Goal: Check status: Check status

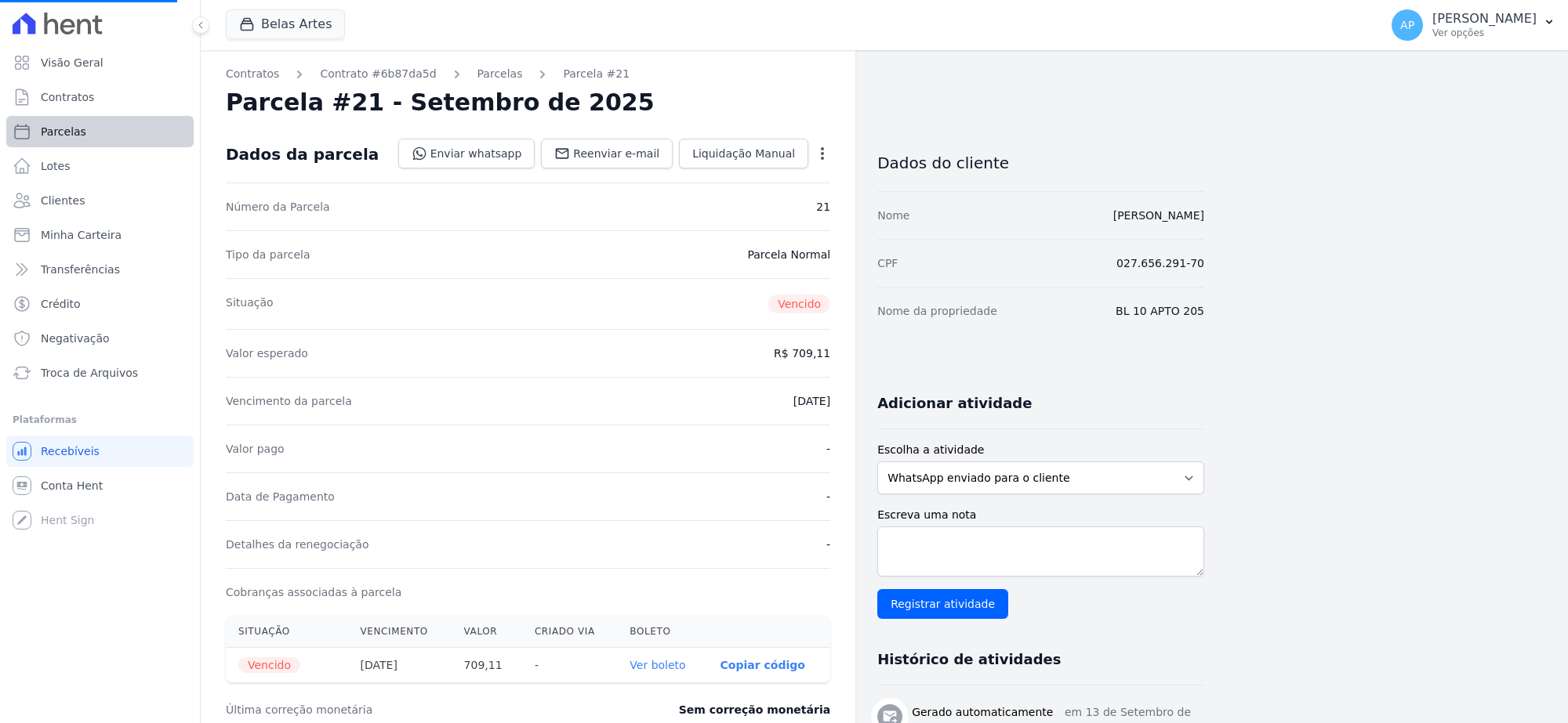
click at [67, 128] on span "Parcelas" at bounding box center [63, 131] width 45 height 15
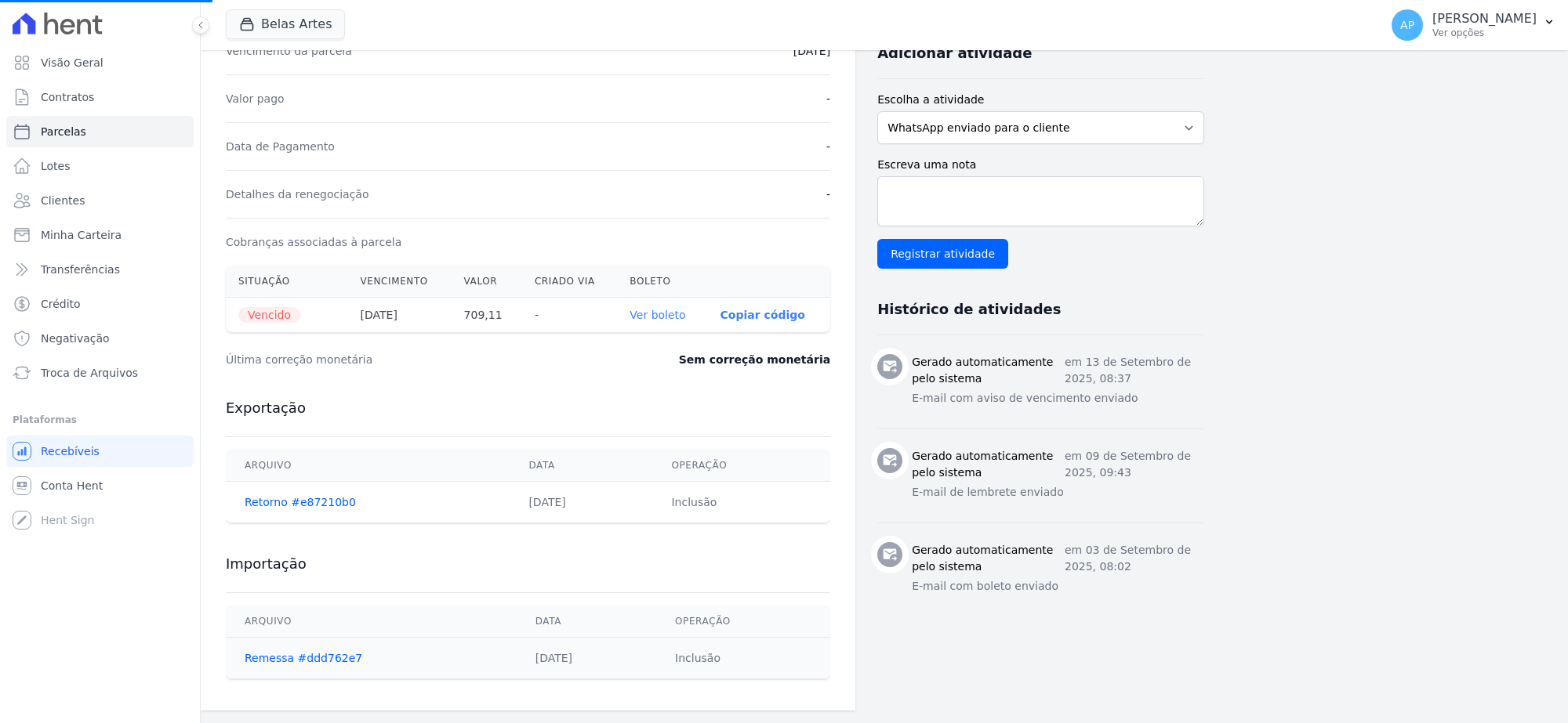
select select
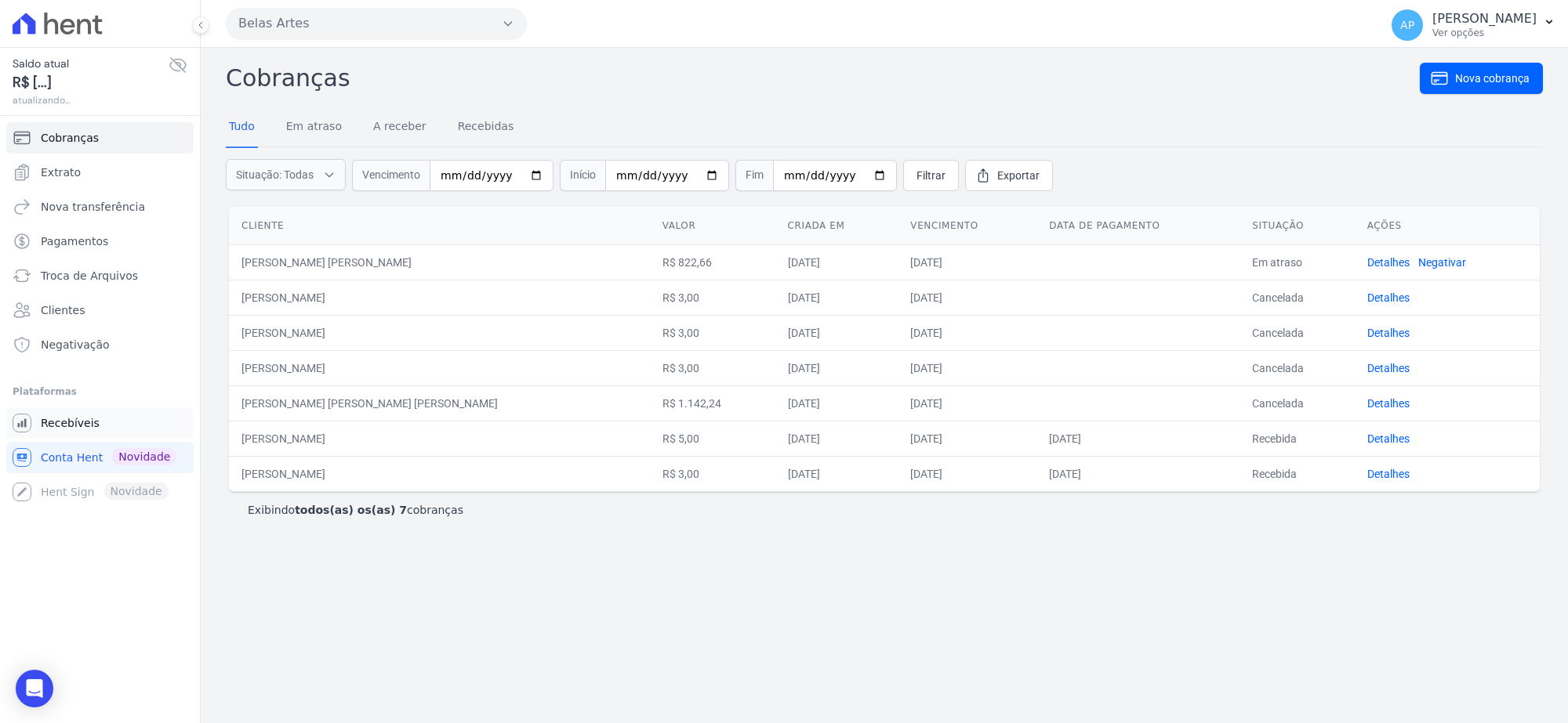
click at [63, 428] on span "Recebíveis" at bounding box center [70, 423] width 59 height 15
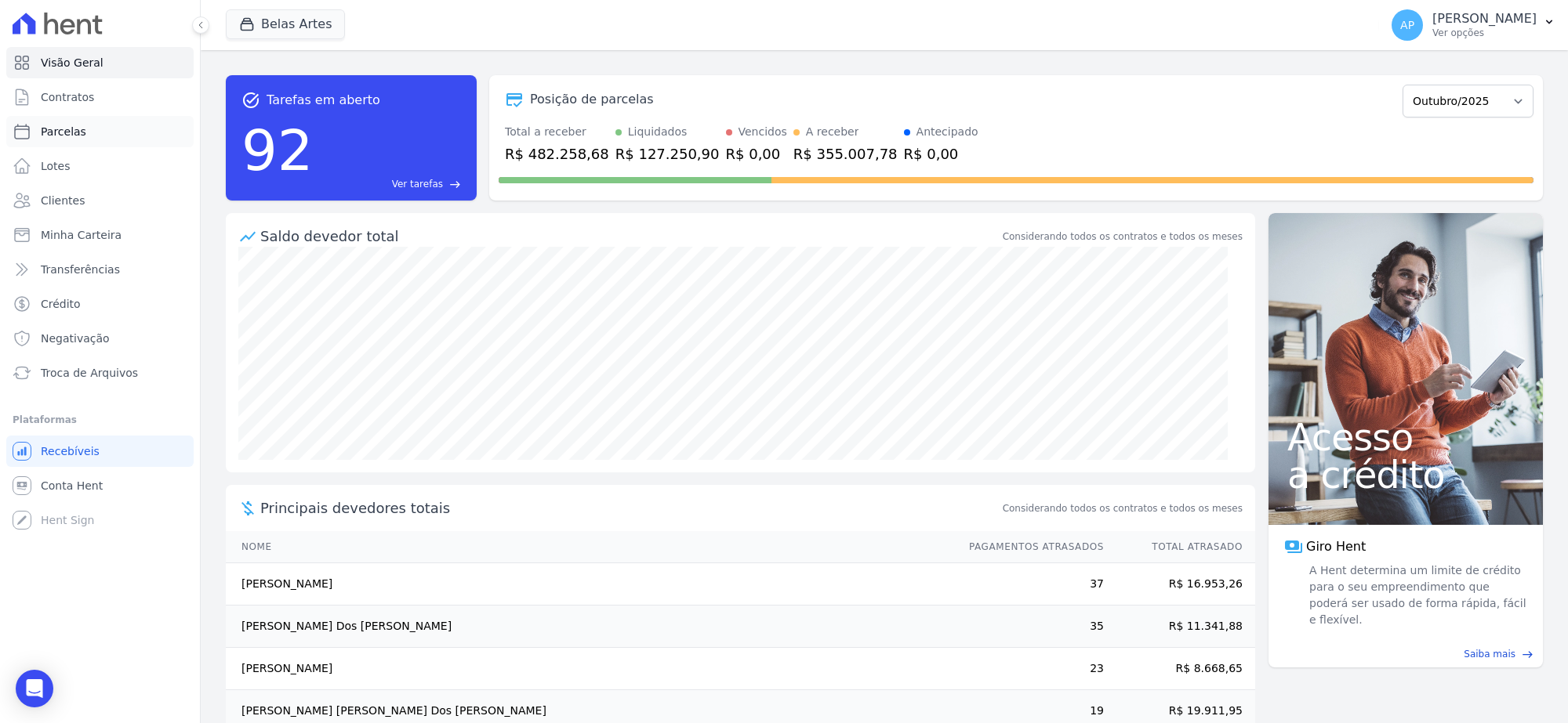
click at [72, 134] on span "Parcelas" at bounding box center [63, 131] width 45 height 15
select select
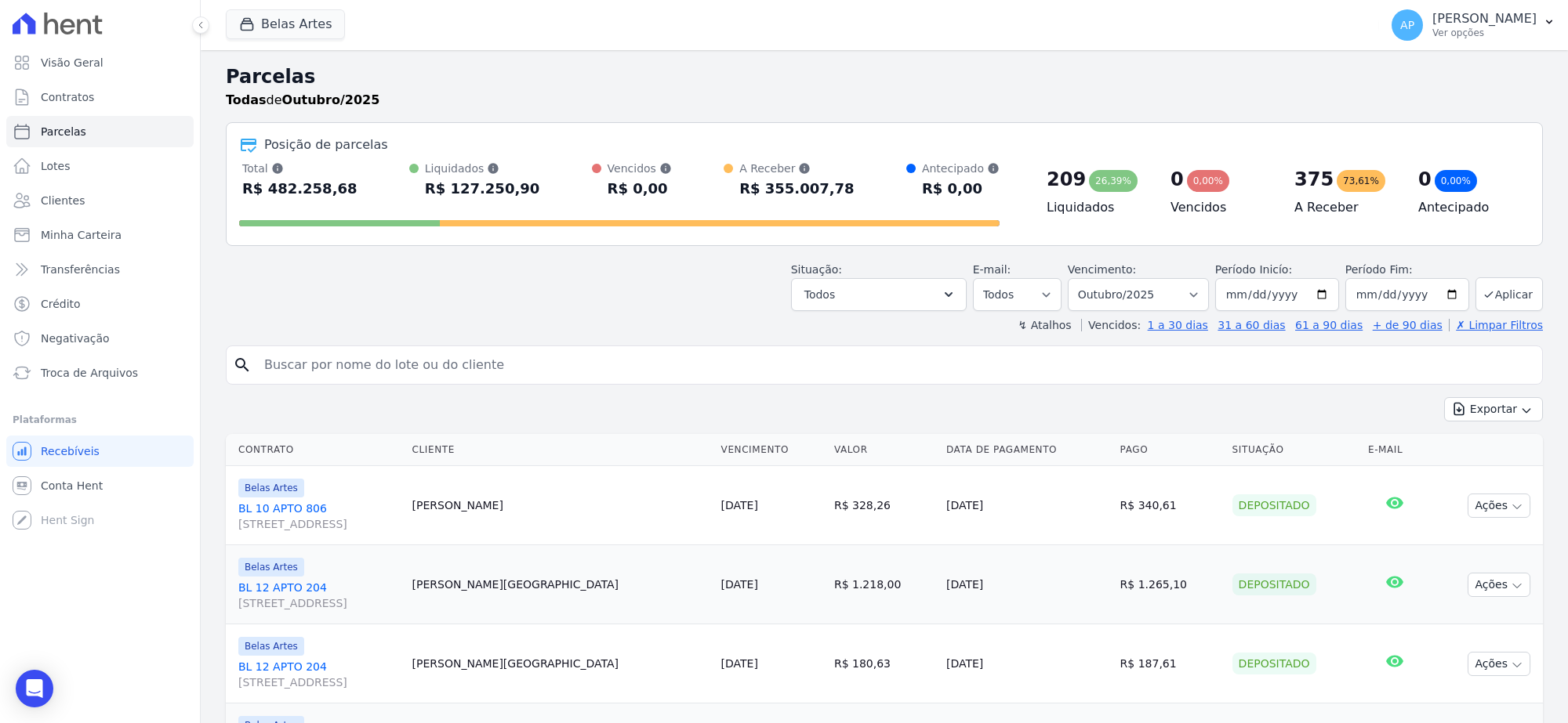
click at [476, 362] on input "search" at bounding box center [895, 365] width 1281 height 32
paste input "Emilly [PERSON_NAME]"
type input "Emilly [PERSON_NAME]"
select select
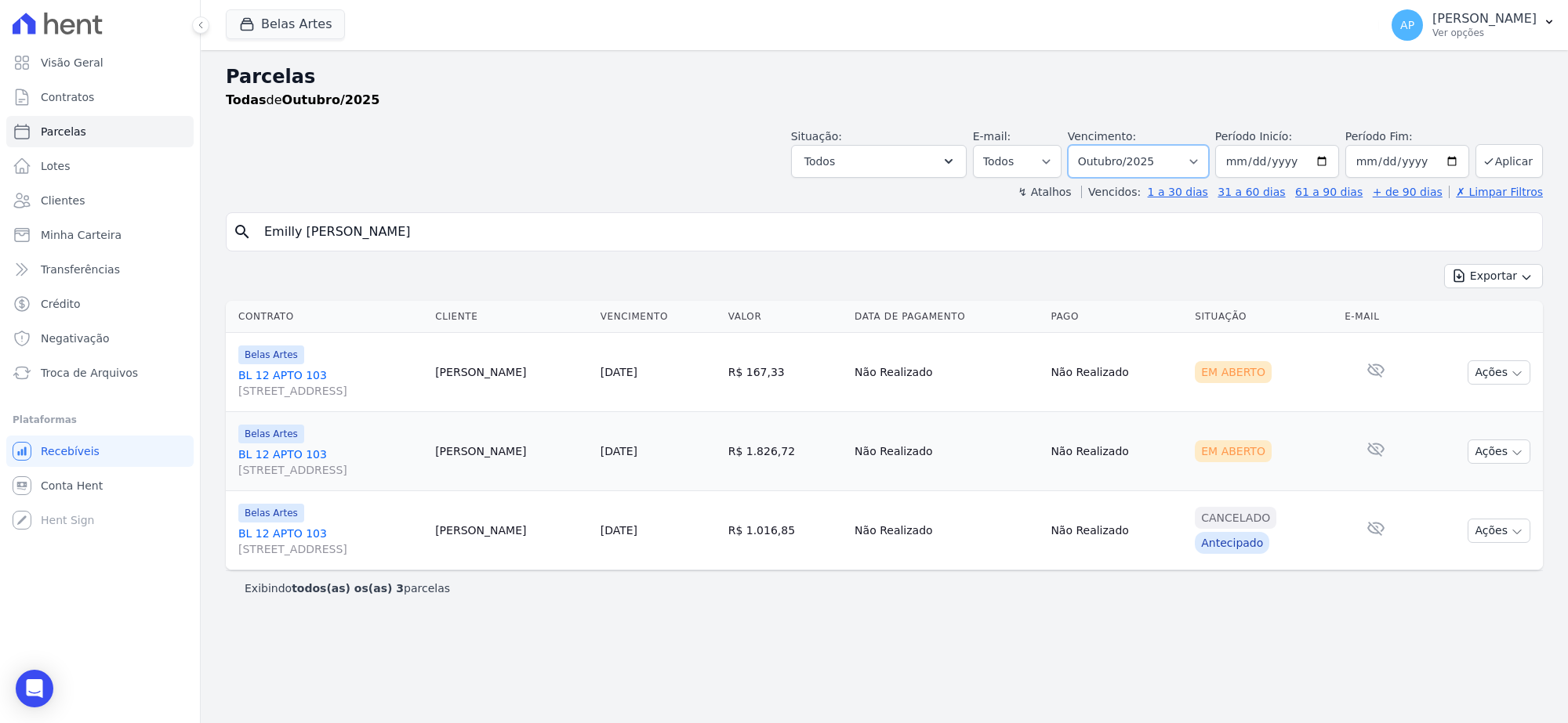
click at [1172, 170] on select "Filtrar por período ──────── Todos os meses Setembro/2022 Outubro/2022 Novembro…" at bounding box center [1137, 161] width 141 height 33
select select "09/2025"
click at [1087, 145] on select "Filtrar por período ──────── Todos os meses Setembro/2022 Outubro/2022 Novembro…" at bounding box center [1137, 161] width 141 height 33
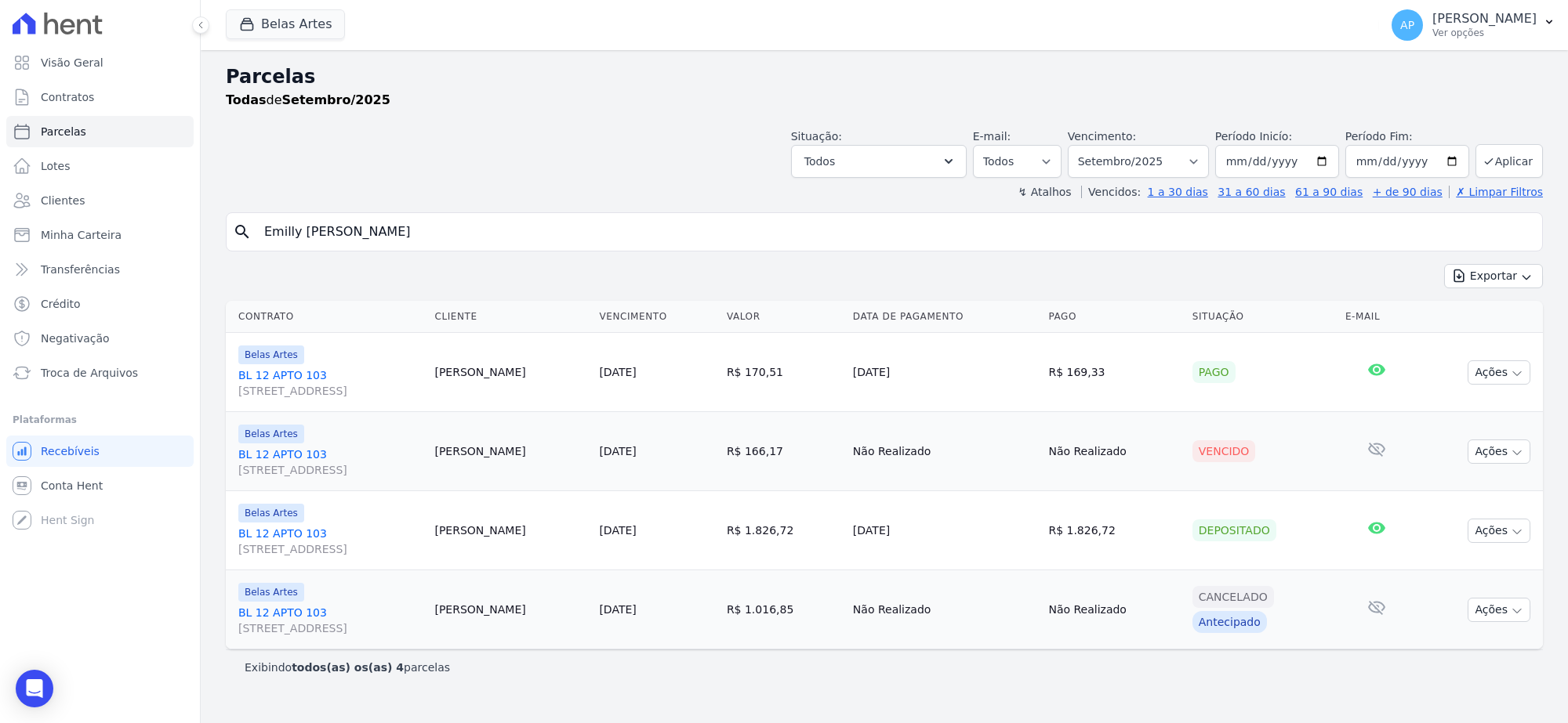
select select
click at [1495, 456] on button "Ações" at bounding box center [1499, 451] width 63 height 24
click at [1467, 483] on link "Ver boleto" at bounding box center [1492, 488] width 150 height 29
